Goal: Information Seeking & Learning: Find specific fact

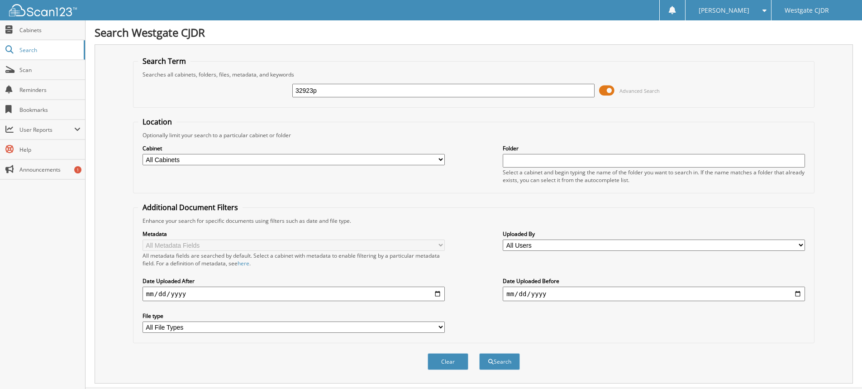
type input "32923p"
click at [479, 353] on button "Search" at bounding box center [499, 361] width 41 height 17
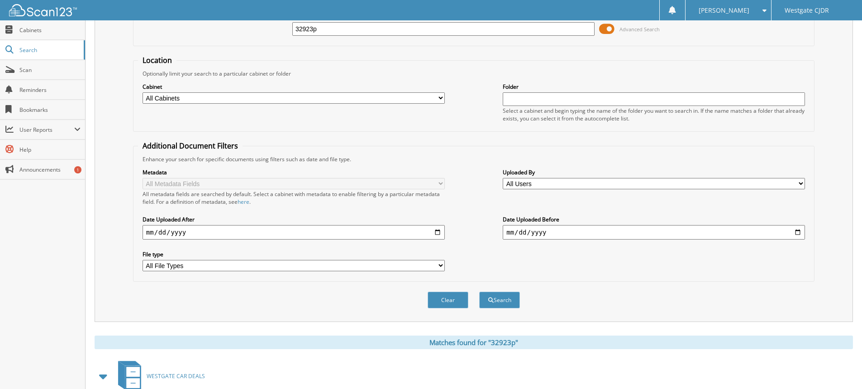
scroll to position [153, 0]
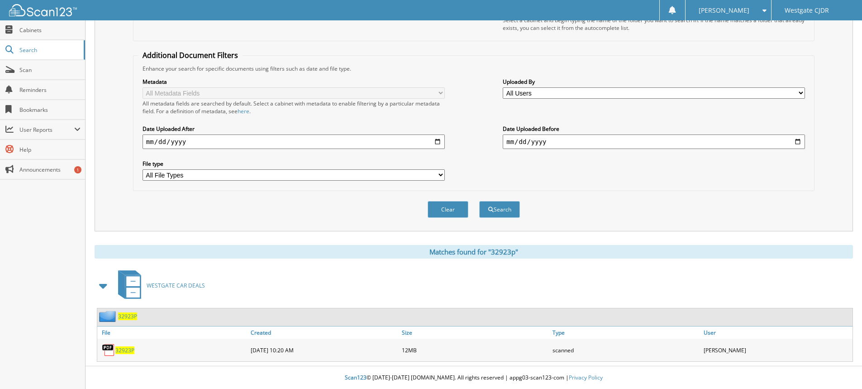
click at [123, 347] on span "32923P" at bounding box center [124, 350] width 19 height 8
